Goal: Task Accomplishment & Management: Complete application form

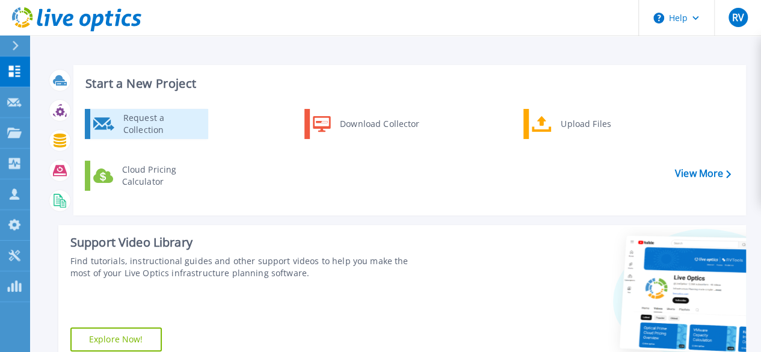
click at [152, 128] on div "Request a Collection" at bounding box center [161, 124] width 88 height 24
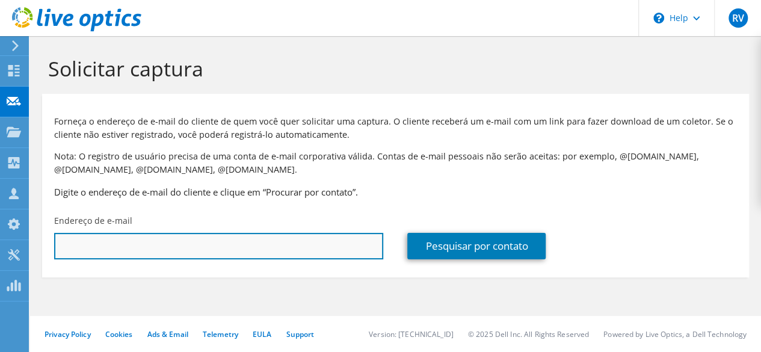
click at [206, 254] on input "text" at bounding box center [218, 246] width 329 height 26
paste input "[PERSON_NAME][EMAIL_ADDRESS][DOMAIN_NAME]"
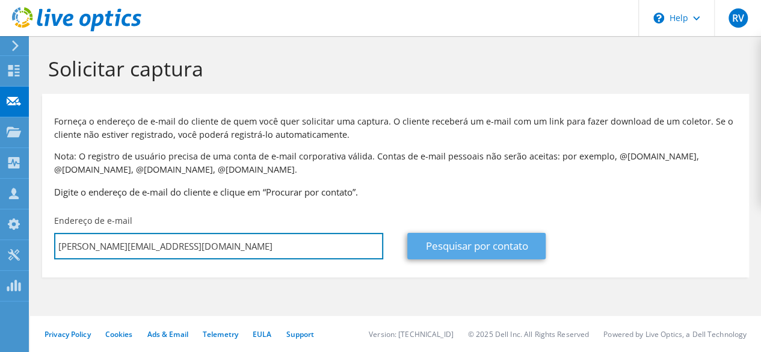
type input "[PERSON_NAME][EMAIL_ADDRESS][DOMAIN_NAME]"
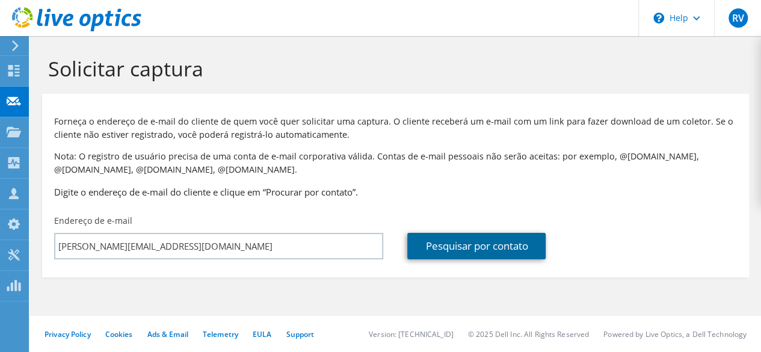
click at [487, 245] on link "Pesquisar por contato" at bounding box center [476, 246] width 138 height 26
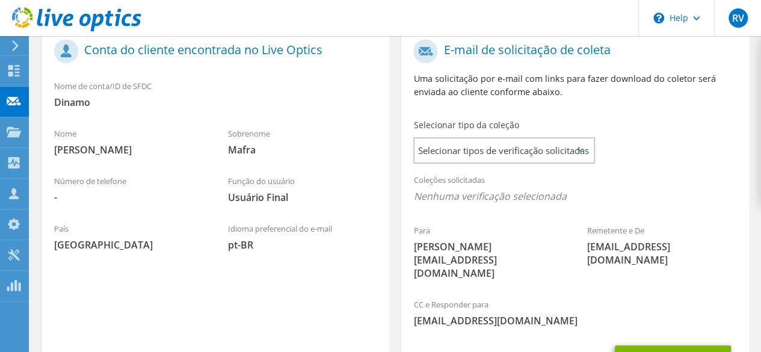
scroll to position [265, 0]
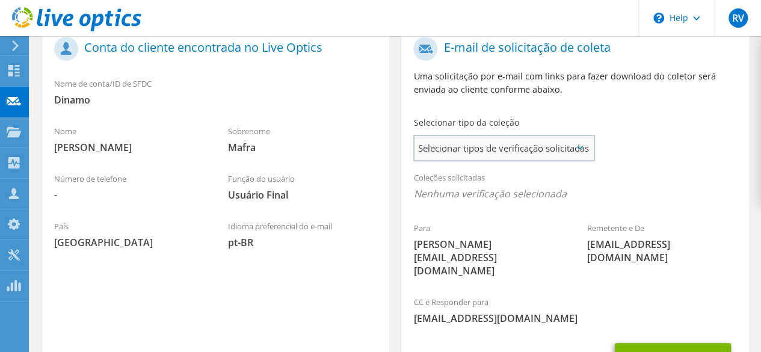
click at [502, 156] on span "Selecionar tipos de verificação solicitadas" at bounding box center [503, 148] width 179 height 24
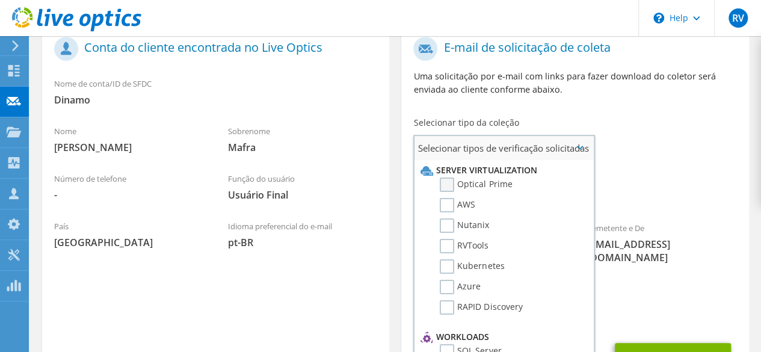
click at [454, 186] on label "Optical Prime" at bounding box center [476, 184] width 72 height 14
click at [0, 0] on input "Optical Prime" at bounding box center [0, 0] width 0 height 0
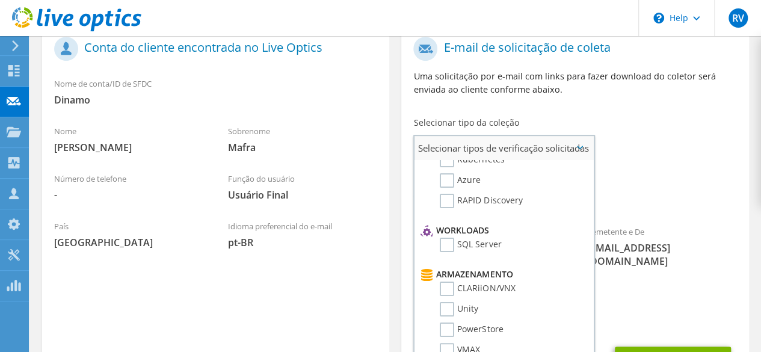
scroll to position [112, 0]
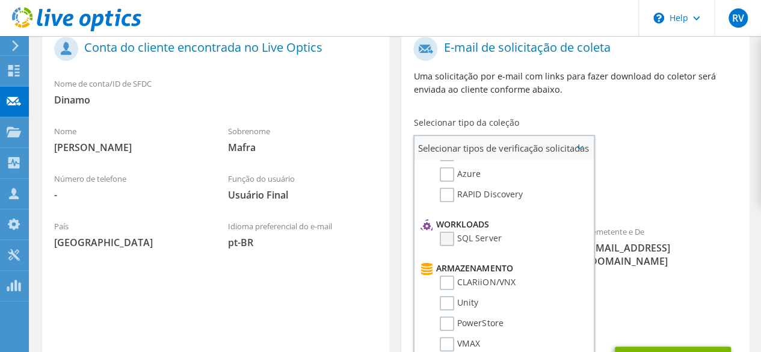
click at [446, 245] on label "SQL Server" at bounding box center [470, 239] width 61 height 14
click at [0, 0] on input "SQL Server" at bounding box center [0, 0] width 0 height 0
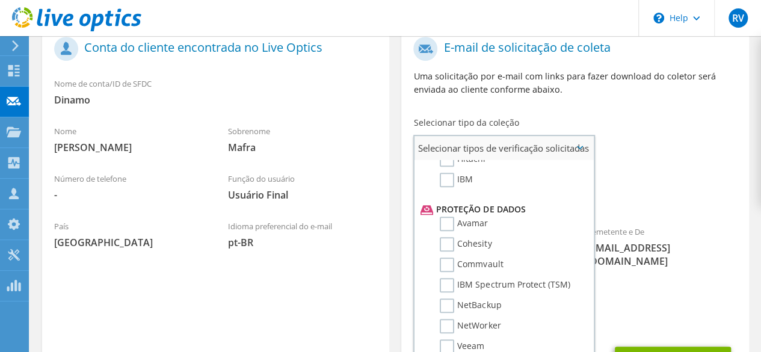
scroll to position [572, 0]
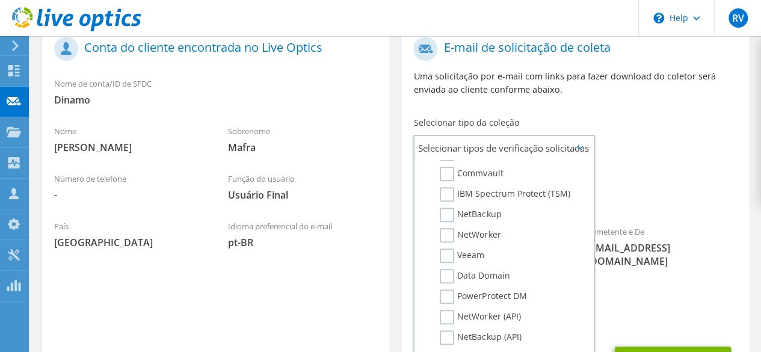
click at [657, 213] on div "Coleções solicitadas Nenhuma verificação selecionada Optical Prime SQL Server" at bounding box center [574, 189] width 347 height 48
